Goal: Task Accomplishment & Management: Manage account settings

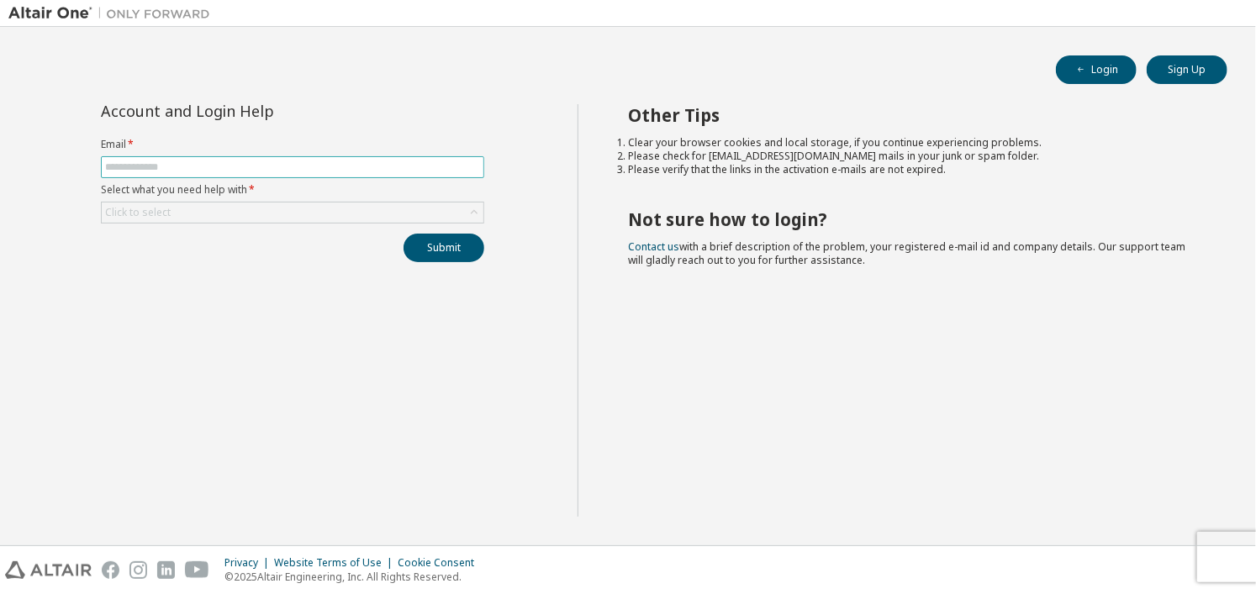
click at [314, 171] on input "text" at bounding box center [292, 167] width 375 height 13
click at [334, 166] on input "text" at bounding box center [292, 167] width 375 height 13
type input "**********"
click at [327, 205] on div "Click to select" at bounding box center [293, 213] width 382 height 20
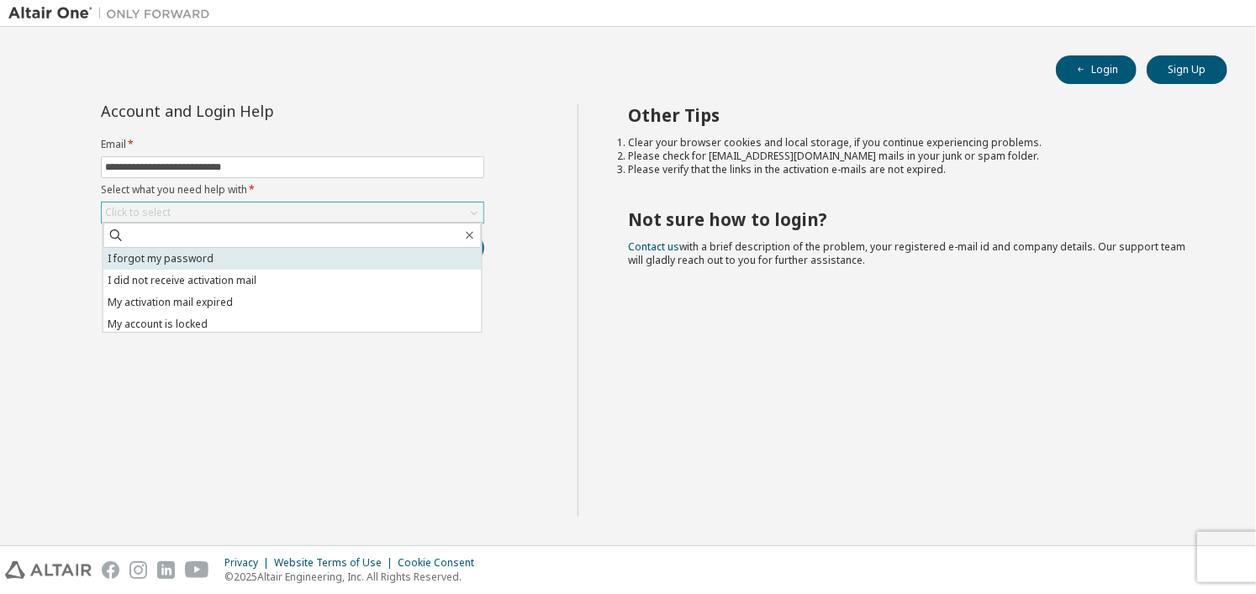
click at [260, 261] on li "I forgot my password" at bounding box center [292, 259] width 378 height 22
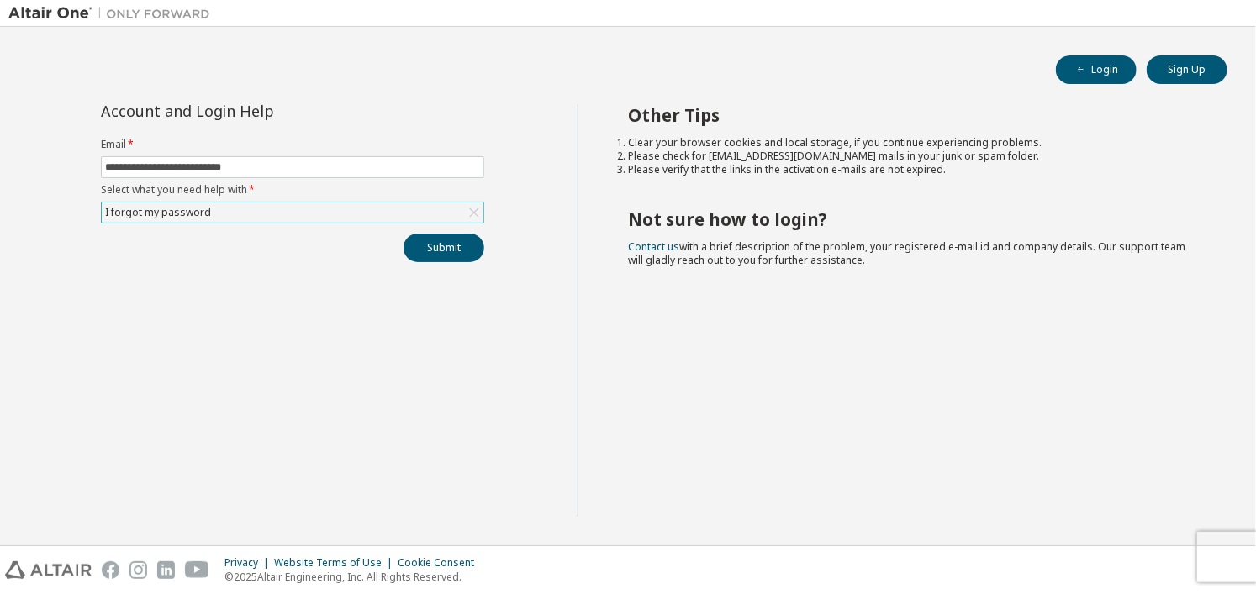
click at [466, 263] on div "**********" at bounding box center [292, 310] width 569 height 413
click at [462, 243] on button "Submit" at bounding box center [444, 248] width 81 height 29
click at [435, 256] on button "Submit" at bounding box center [444, 248] width 81 height 29
click at [374, 164] on input "text" at bounding box center [292, 167] width 375 height 13
type input "**********"
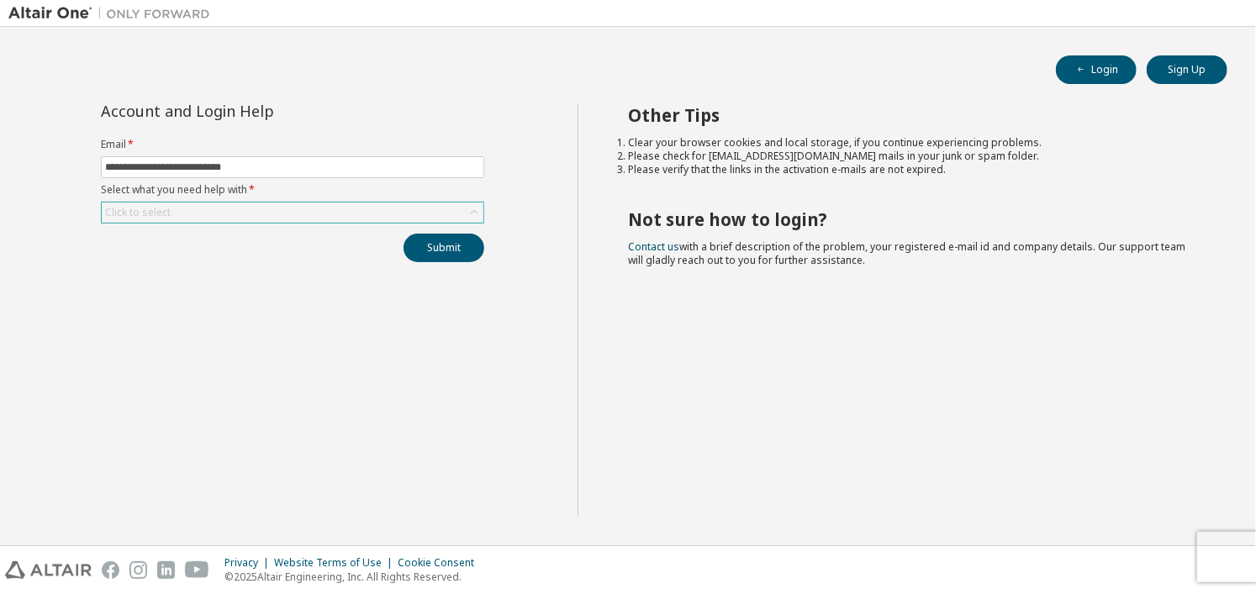
click at [273, 211] on div "Click to select" at bounding box center [293, 213] width 382 height 20
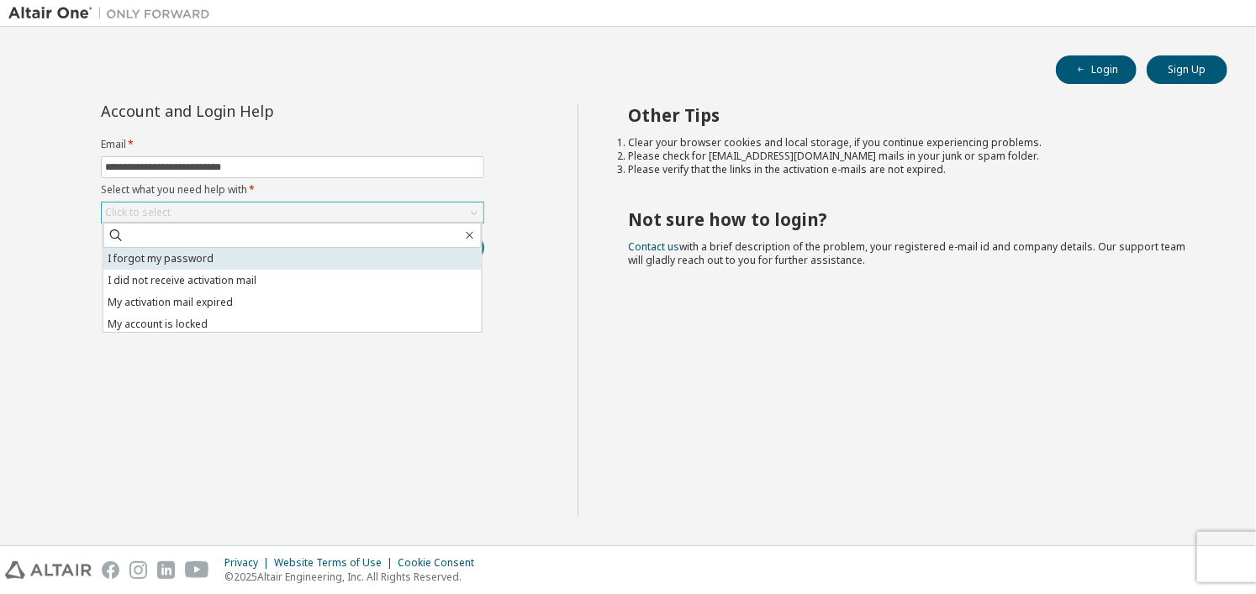
click at [265, 256] on li "I forgot my password" at bounding box center [292, 259] width 378 height 22
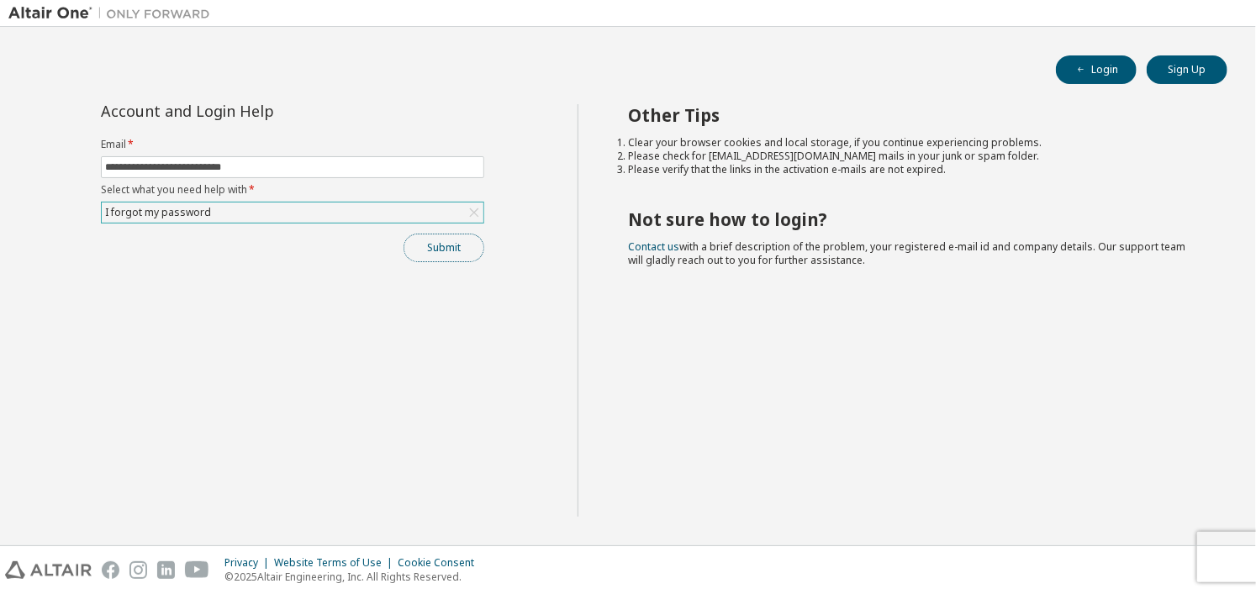
click at [438, 249] on button "Submit" at bounding box center [444, 248] width 81 height 29
click at [719, 358] on div "Other Tips Clear your browser cookies and local storage, if you continue experi…" at bounding box center [913, 310] width 671 height 413
click at [456, 245] on button "Submit" at bounding box center [444, 248] width 81 height 29
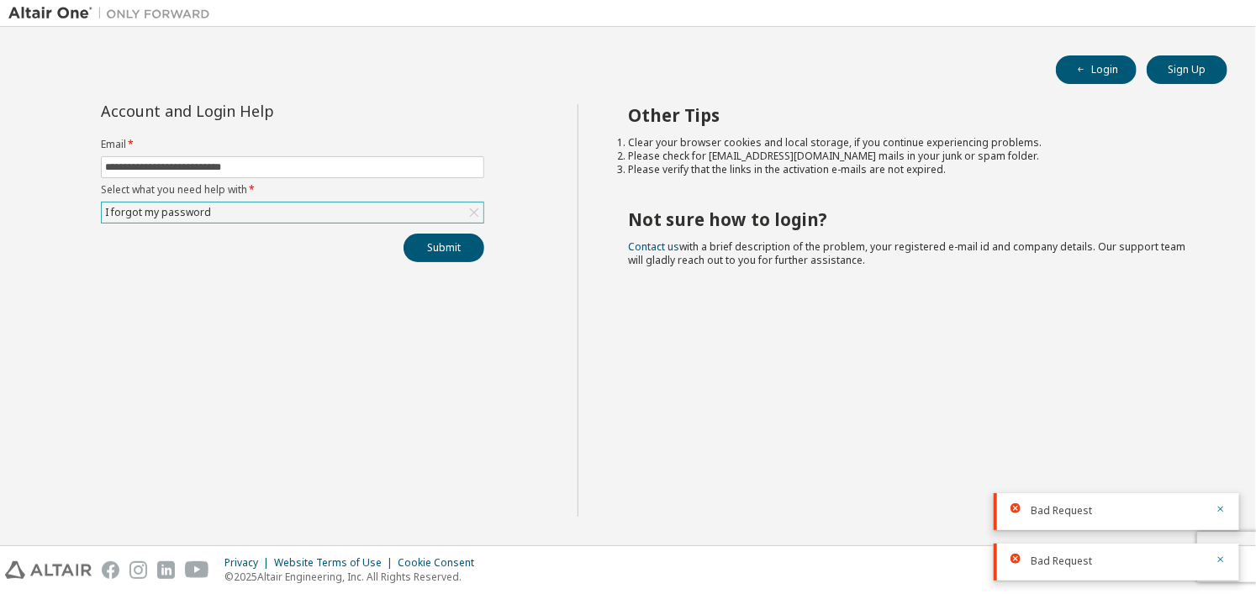
click at [392, 138] on label "Email *" at bounding box center [292, 144] width 383 height 13
